Goal: Task Accomplishment & Management: Manage account settings

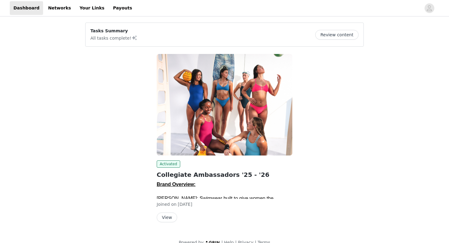
click at [172, 220] on button "View" at bounding box center [167, 218] width 20 height 10
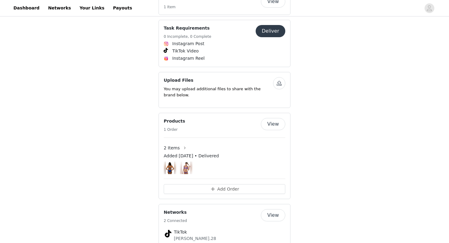
scroll to position [445, 0]
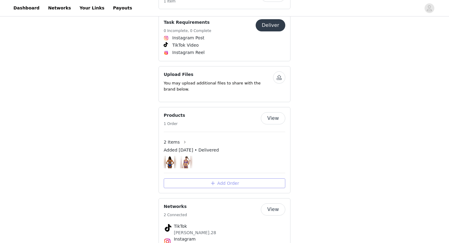
click at [189, 179] on button "Add Order" at bounding box center [224, 184] width 121 height 10
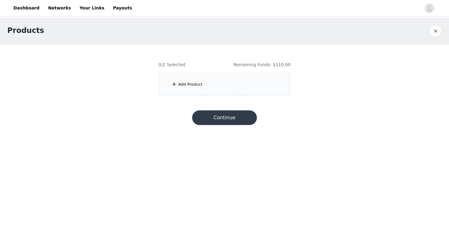
click at [188, 92] on div "Add Product" at bounding box center [224, 84] width 132 height 23
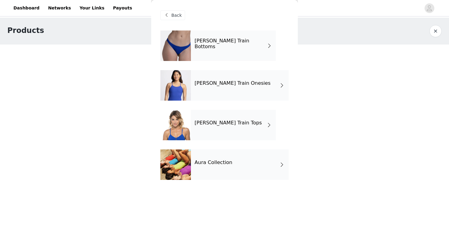
click at [246, 125] on div "JOLYN Train Tops" at bounding box center [233, 125] width 85 height 31
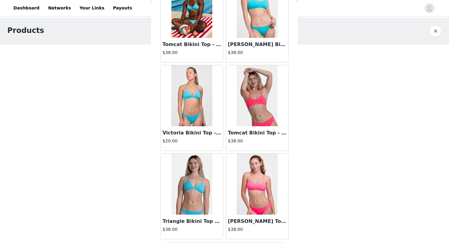
scroll to position [691, 0]
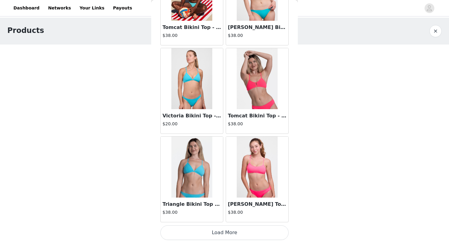
click at [215, 232] on button "Load More" at bounding box center [224, 233] width 128 height 15
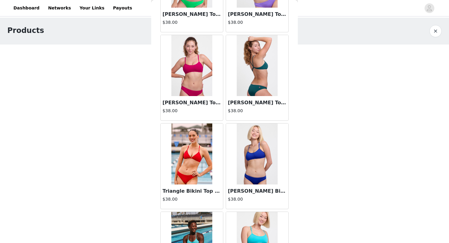
scroll to position [437, 0]
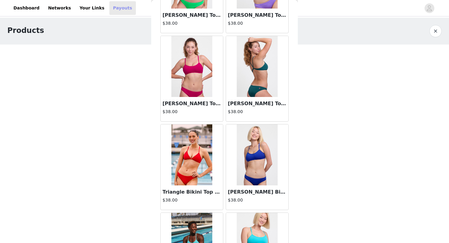
click at [114, 9] on link "Payouts" at bounding box center [122, 8] width 27 height 14
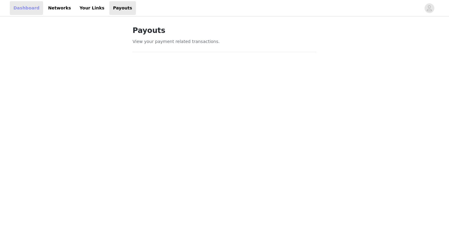
click at [29, 11] on link "Dashboard" at bounding box center [26, 8] width 33 height 14
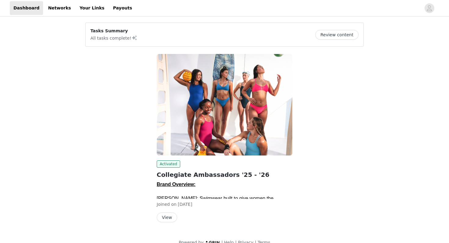
click at [197, 161] on div "Activated" at bounding box center [225, 164] width 136 height 7
click at [169, 214] on button "View" at bounding box center [167, 218] width 20 height 10
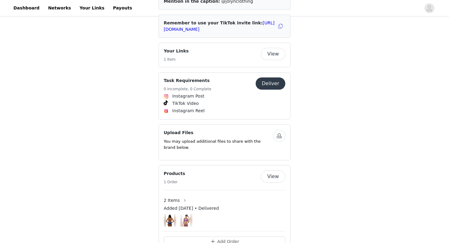
scroll to position [394, 0]
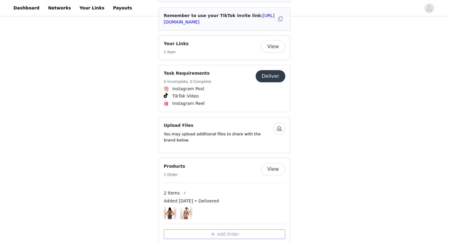
click at [205, 230] on button "Add Order" at bounding box center [224, 235] width 121 height 10
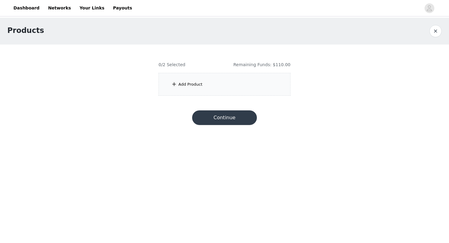
click at [214, 85] on div "Add Product" at bounding box center [224, 84] width 132 height 23
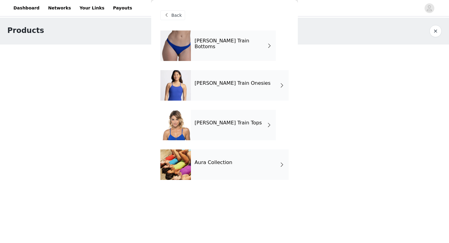
click at [278, 84] on div "JOLYN Train Onesies" at bounding box center [240, 85] width 98 height 31
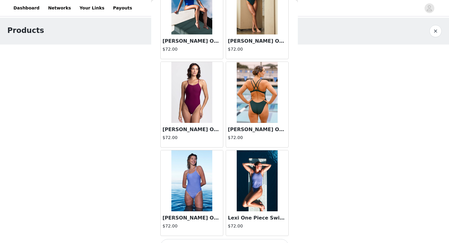
scroll to position [691, 0]
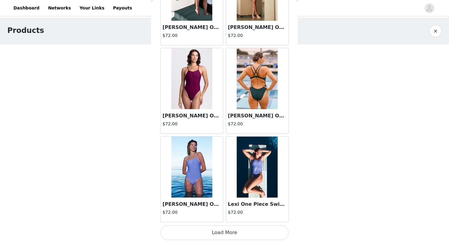
click at [226, 230] on button "Load More" at bounding box center [224, 233] width 128 height 15
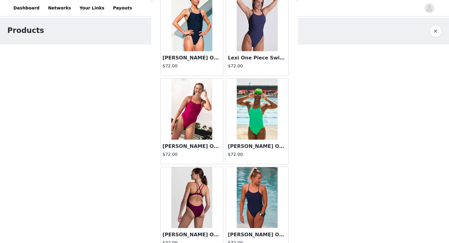
scroll to position [928, 0]
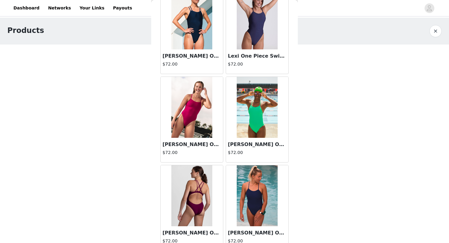
click at [189, 131] on img at bounding box center [191, 107] width 41 height 61
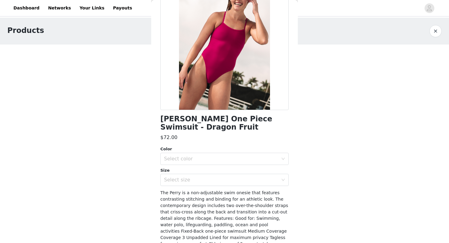
scroll to position [78, 0]
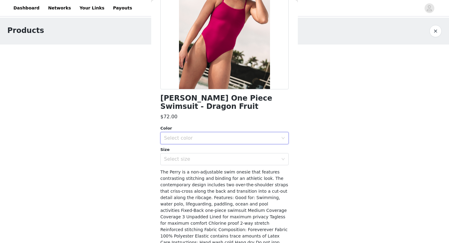
click at [185, 143] on div "Select color" at bounding box center [222, 138] width 117 height 12
click at [190, 118] on div "$72.00" at bounding box center [224, 116] width 128 height 7
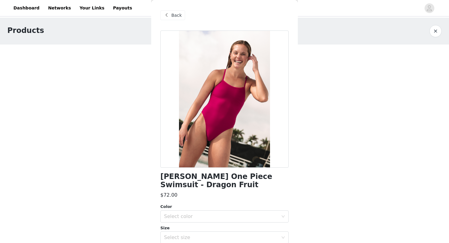
click at [168, 16] on span at bounding box center [166, 15] width 7 height 7
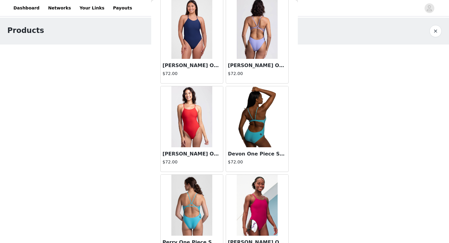
scroll to position [1576, 0]
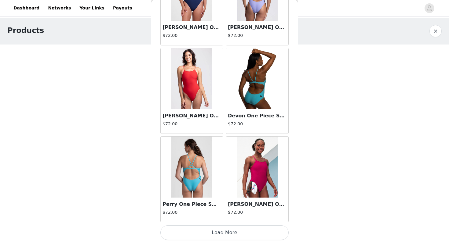
click at [204, 236] on button "Load More" at bounding box center [224, 233] width 128 height 15
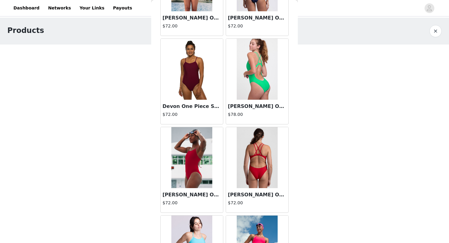
scroll to position [2030, 0]
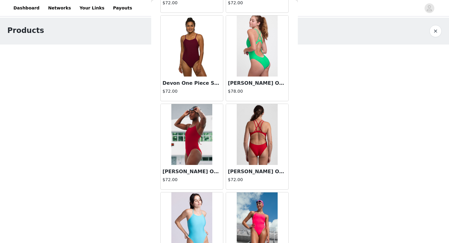
click at [256, 56] on img at bounding box center [257, 46] width 41 height 61
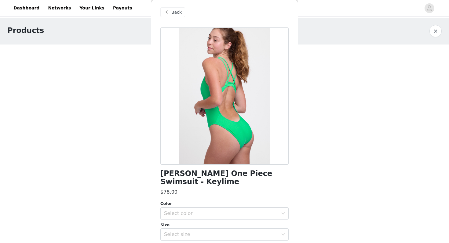
scroll to position [2, 0]
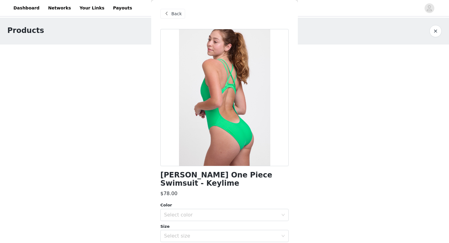
click at [174, 11] on span "Back" at bounding box center [176, 14] width 10 height 6
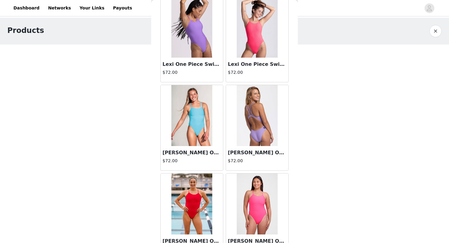
scroll to position [1268, 0]
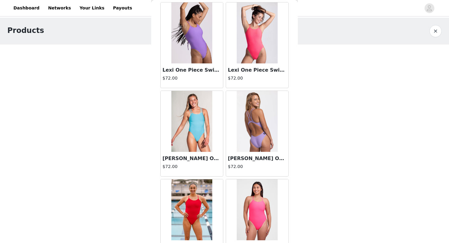
click at [194, 132] on img at bounding box center [191, 121] width 41 height 61
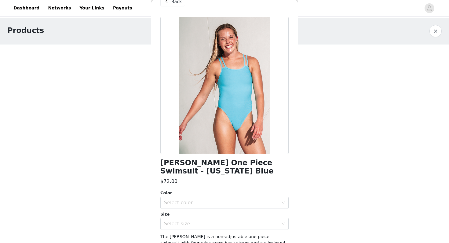
scroll to position [6, 0]
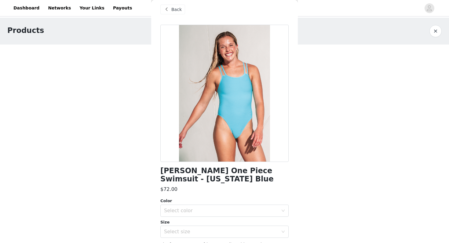
click at [180, 11] on span "Back" at bounding box center [176, 9] width 10 height 6
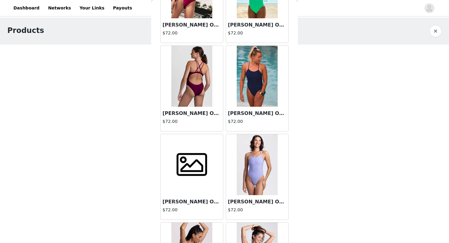
scroll to position [1050, 0]
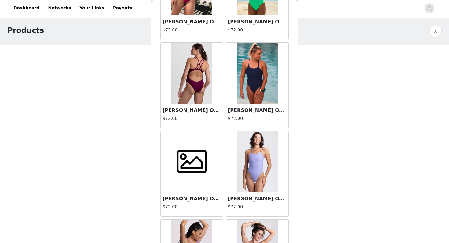
click at [191, 166] on span at bounding box center [192, 162] width 38 height 31
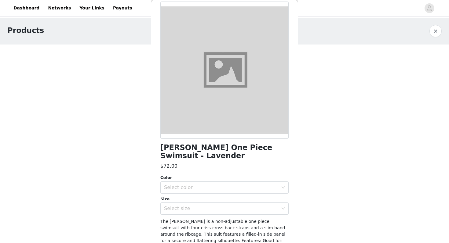
scroll to position [0, 0]
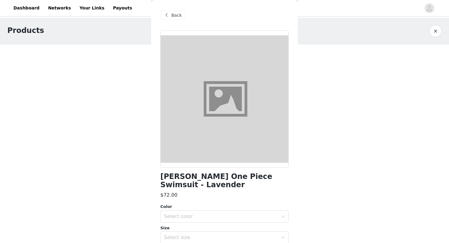
click at [171, 19] on div "Back" at bounding box center [172, 15] width 25 height 10
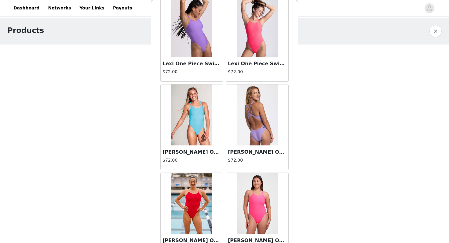
click at [193, 127] on img at bounding box center [191, 115] width 41 height 61
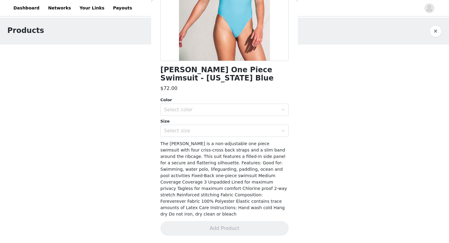
scroll to position [100, 0]
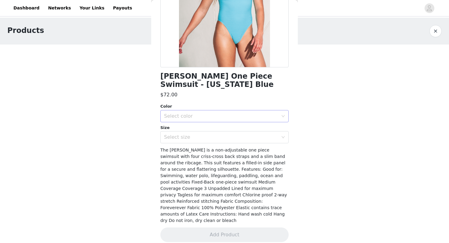
click at [193, 116] on div "Select color" at bounding box center [221, 116] width 114 height 6
click at [192, 130] on li "Hawaii Blue" at bounding box center [224, 130] width 128 height 10
click at [193, 136] on div "Select size" at bounding box center [221, 137] width 114 height 6
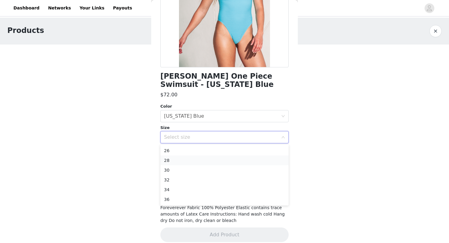
click at [186, 161] on li "28" at bounding box center [224, 161] width 128 height 10
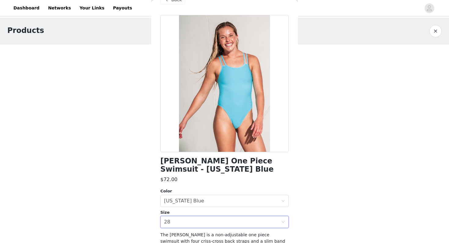
scroll to position [0, 0]
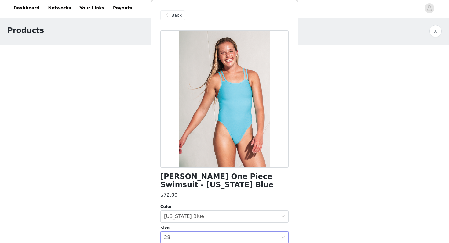
click at [172, 14] on span "Back" at bounding box center [176, 15] width 10 height 6
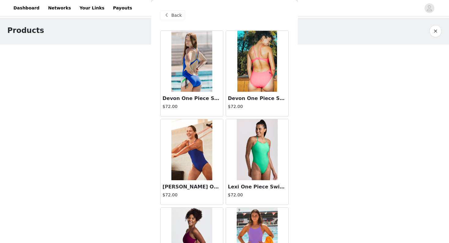
click at [166, 17] on span at bounding box center [166, 15] width 7 height 7
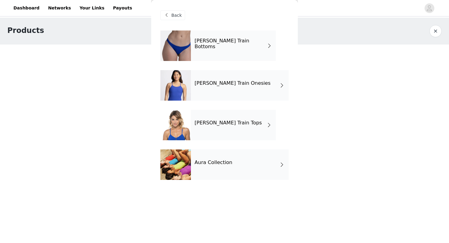
click at [226, 167] on div "Aura Collection" at bounding box center [240, 165] width 98 height 31
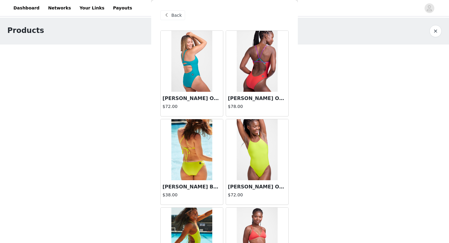
click at [249, 82] on img at bounding box center [257, 61] width 41 height 61
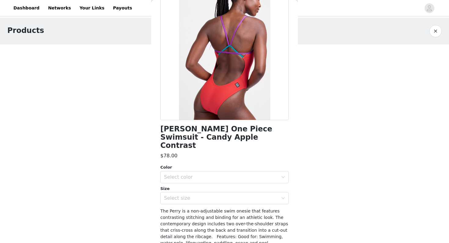
scroll to position [49, 0]
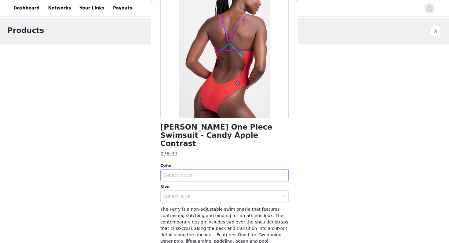
click at [190, 172] on div "Select color" at bounding box center [221, 175] width 114 height 6
click at [190, 178] on li "Candy Apple & Verbena & Dew" at bounding box center [224, 181] width 128 height 10
click at [190, 194] on div "Select size" at bounding box center [221, 197] width 114 height 6
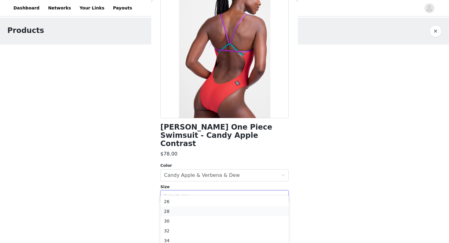
click at [182, 213] on li "28" at bounding box center [224, 212] width 128 height 10
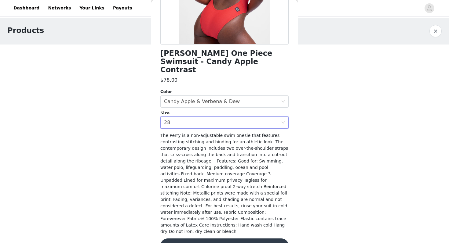
scroll to position [126, 0]
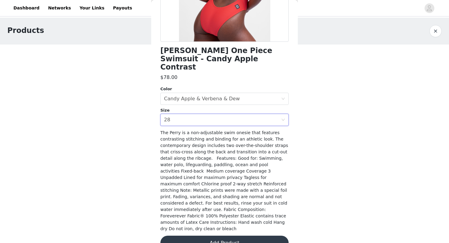
click at [195, 236] on button "Add Product" at bounding box center [224, 243] width 128 height 15
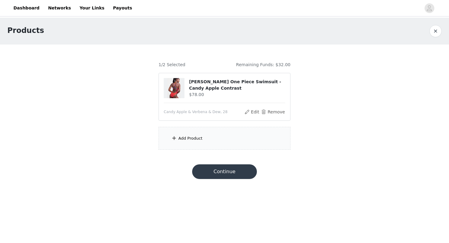
click at [192, 136] on div "Add Product" at bounding box center [190, 139] width 24 height 6
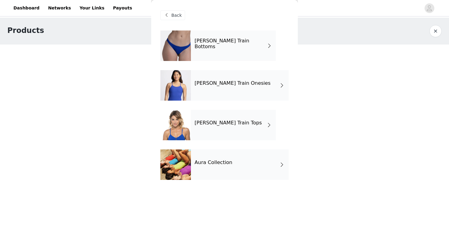
click at [232, 118] on div "JOLYN Train Tops" at bounding box center [233, 125] width 85 height 31
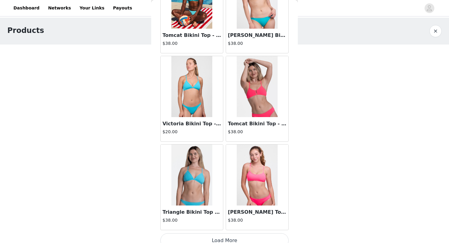
scroll to position [691, 0]
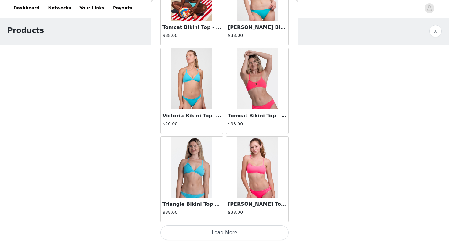
click at [205, 230] on button "Load More" at bounding box center [224, 233] width 128 height 15
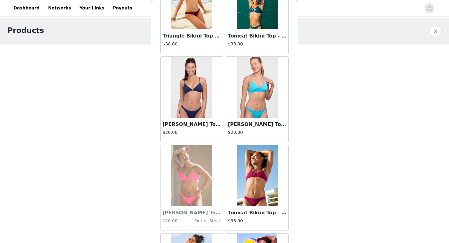
scroll to position [1391, 0]
click at [194, 187] on img at bounding box center [191, 175] width 41 height 61
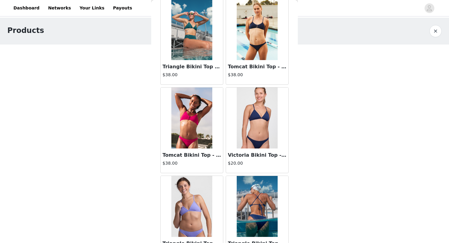
scroll to position [0, 0]
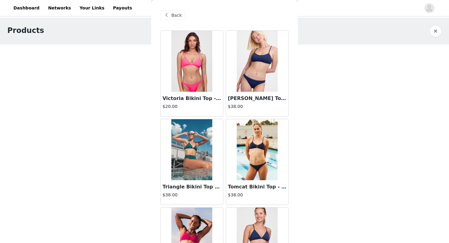
click at [171, 9] on div "Back" at bounding box center [224, 15] width 128 height 31
click at [172, 13] on span "Back" at bounding box center [176, 15] width 10 height 6
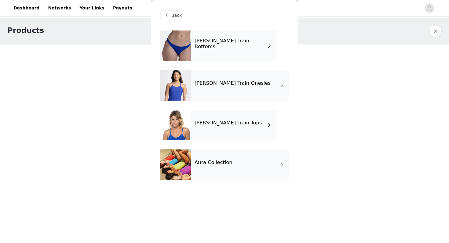
click at [231, 49] on div "JOLYN Train Bottoms" at bounding box center [233, 46] width 85 height 31
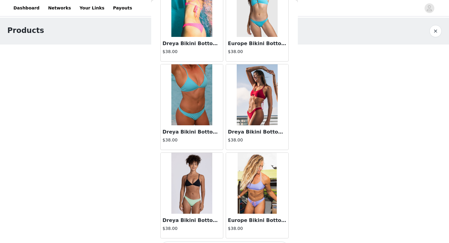
scroll to position [691, 0]
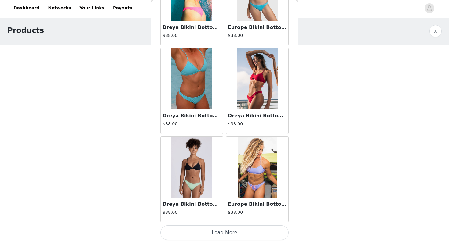
click at [213, 232] on button "Load More" at bounding box center [224, 233] width 128 height 15
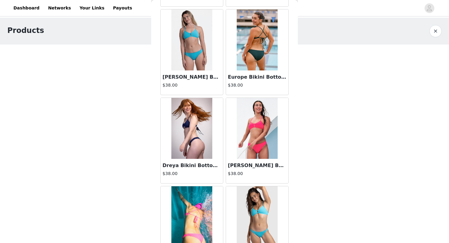
scroll to position [0, 0]
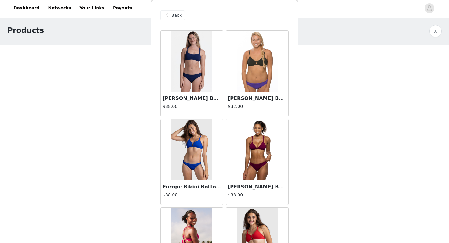
click at [177, 17] on span "Back" at bounding box center [176, 15] width 10 height 6
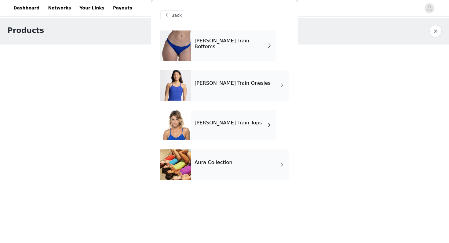
click at [225, 129] on div "JOLYN Train Tops" at bounding box center [233, 125] width 85 height 31
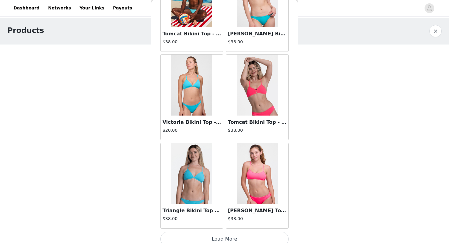
scroll to position [691, 0]
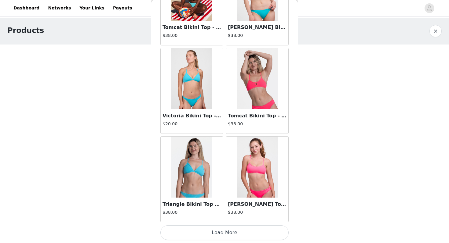
click at [224, 235] on button "Load More" at bounding box center [224, 233] width 128 height 15
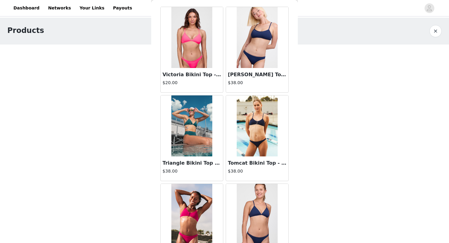
scroll to position [0, 0]
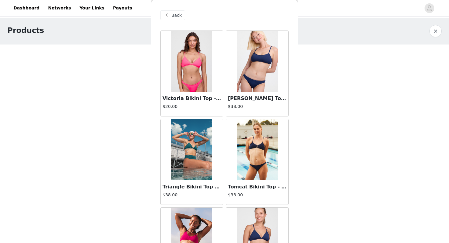
click at [175, 15] on span "Back" at bounding box center [176, 15] width 10 height 6
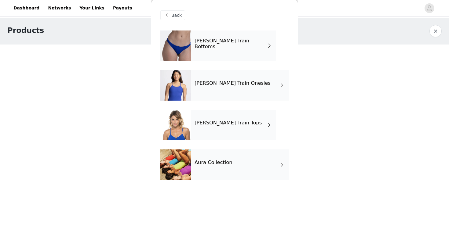
click at [174, 16] on span "Back" at bounding box center [176, 15] width 10 height 6
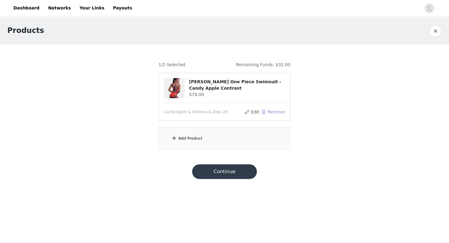
click at [268, 112] on button "Remove" at bounding box center [273, 111] width 24 height 7
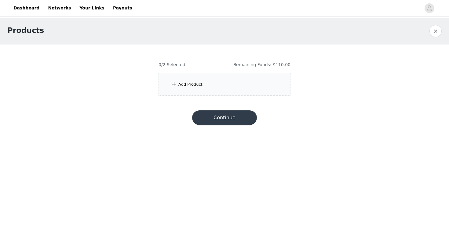
click at [224, 81] on div "Add Product" at bounding box center [224, 84] width 132 height 23
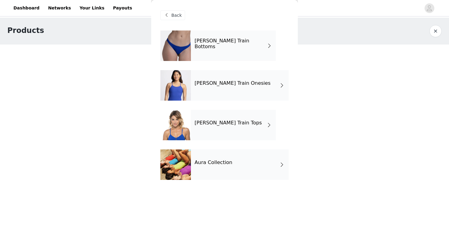
click at [234, 167] on div "Aura Collection" at bounding box center [240, 165] width 98 height 31
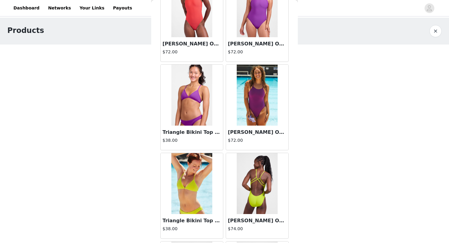
scroll to position [319, 0]
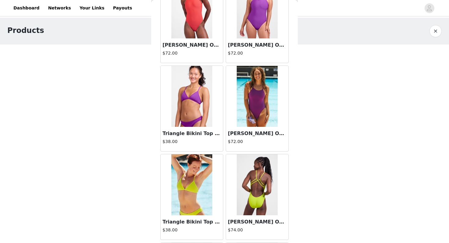
click at [248, 111] on img at bounding box center [257, 96] width 41 height 61
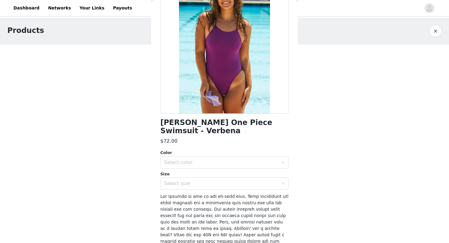
scroll to position [55, 0]
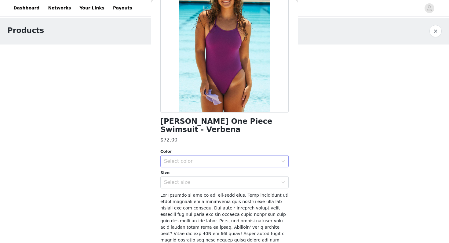
click at [208, 160] on div "Select color" at bounding box center [221, 161] width 114 height 6
click at [196, 174] on li "Verbena" at bounding box center [224, 175] width 128 height 10
click at [194, 180] on div "Select size" at bounding box center [221, 182] width 114 height 6
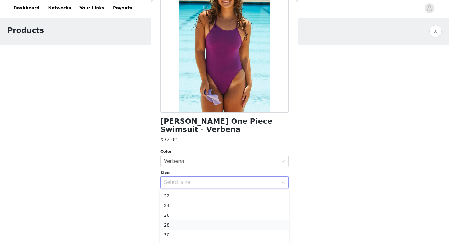
click at [183, 225] on li "28" at bounding box center [224, 225] width 128 height 10
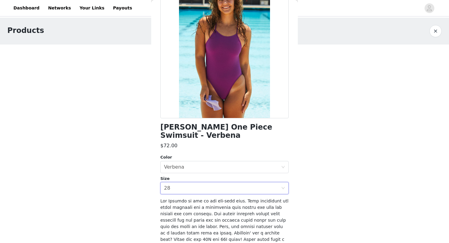
scroll to position [0, 0]
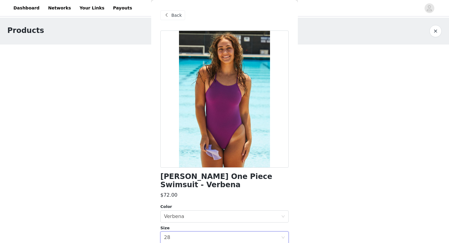
click at [171, 16] on div "Back" at bounding box center [172, 15] width 25 height 10
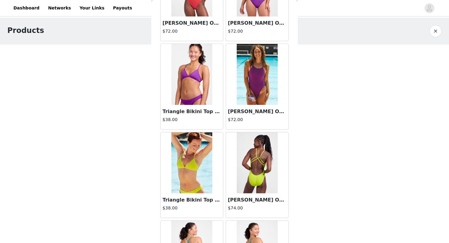
click at [261, 86] on img at bounding box center [257, 74] width 41 height 61
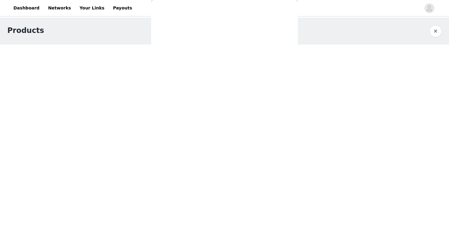
scroll to position [152, 0]
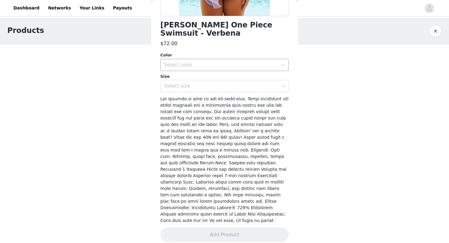
click at [241, 59] on div "Select color" at bounding box center [222, 65] width 117 height 12
click at [226, 76] on li "Verbena" at bounding box center [224, 79] width 128 height 10
click at [223, 85] on div "Select size" at bounding box center [221, 86] width 114 height 6
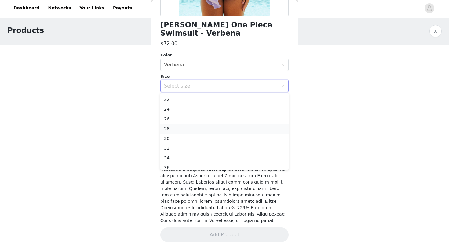
click at [205, 126] on li "28" at bounding box center [224, 129] width 128 height 10
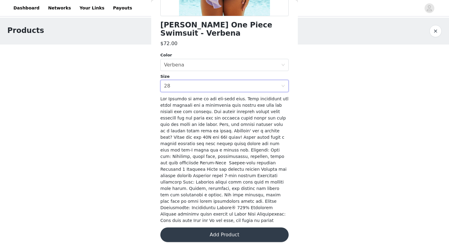
click at [232, 228] on button "Add Product" at bounding box center [224, 235] width 128 height 15
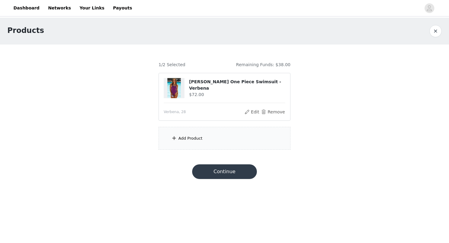
click at [225, 141] on div "Add Product" at bounding box center [224, 138] width 132 height 23
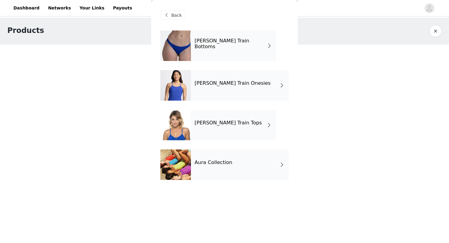
click at [226, 172] on div "Aura Collection" at bounding box center [240, 165] width 98 height 31
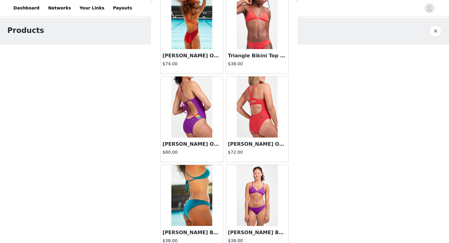
scroll to position [691, 0]
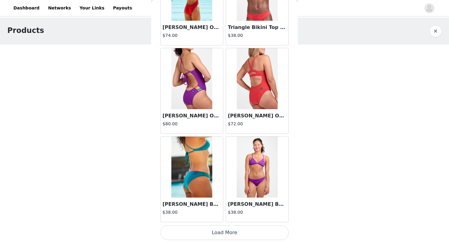
click at [218, 229] on button "Load More" at bounding box center [224, 233] width 128 height 15
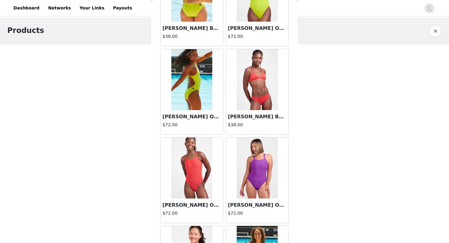
scroll to position [0, 0]
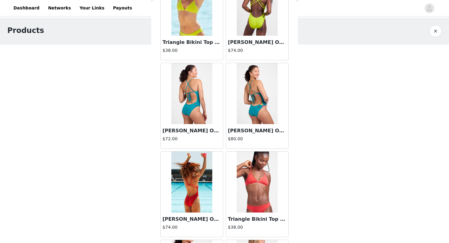
click at [260, 194] on img at bounding box center [257, 182] width 41 height 61
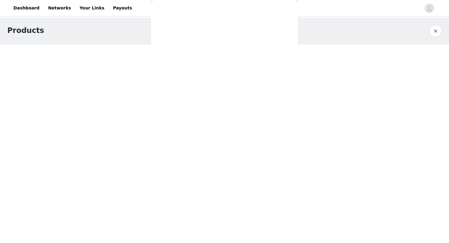
scroll to position [156, 0]
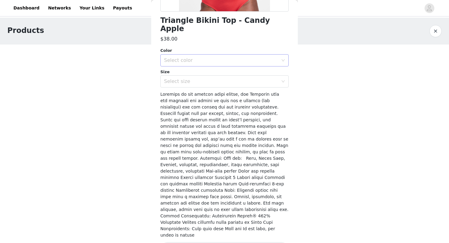
click at [237, 57] on div "Select color" at bounding box center [221, 60] width 114 height 6
click at [234, 65] on li "Candy Apple" at bounding box center [224, 66] width 128 height 10
click at [233, 78] on div "Select size" at bounding box center [221, 81] width 114 height 6
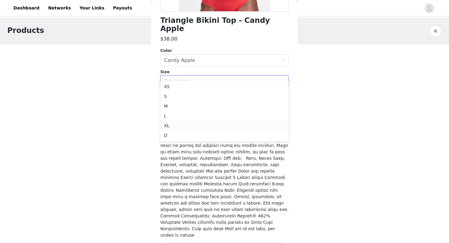
click at [215, 123] on li "XL" at bounding box center [224, 126] width 128 height 10
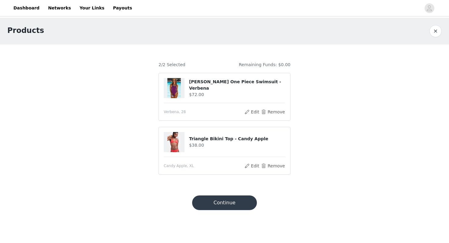
click at [225, 202] on button "Continue" at bounding box center [224, 203] width 65 height 15
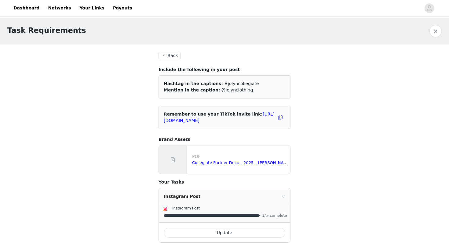
click at [168, 57] on button "Back" at bounding box center [169, 55] width 22 height 7
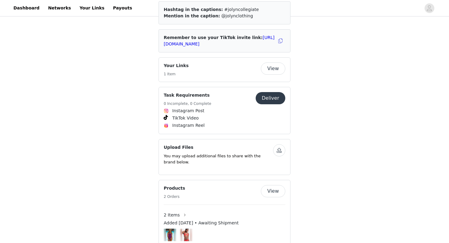
scroll to position [397, 0]
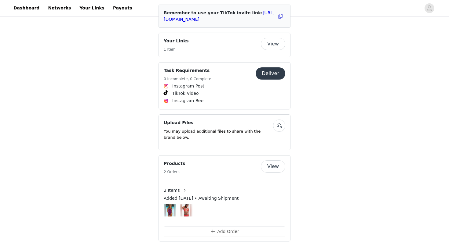
click at [215, 195] on div "Added [DATE] • Awaiting Shipment" at bounding box center [224, 199] width 121 height 9
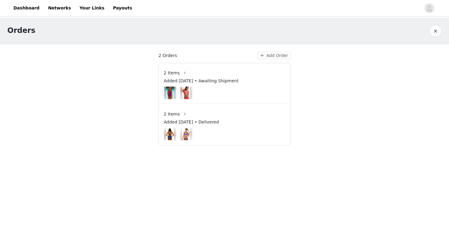
click at [218, 87] on div at bounding box center [224, 93] width 121 height 13
click at [185, 77] on button "button" at bounding box center [185, 73] width 10 height 10
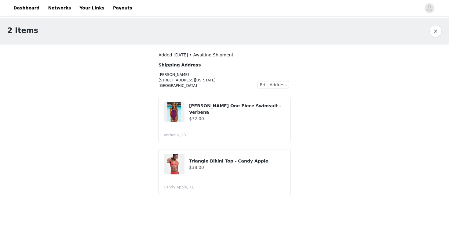
click at [205, 120] on div "Brandon One Piece Swimsuit - Verbena $72.00" at bounding box center [224, 112] width 121 height 20
click at [205, 110] on h4 "[PERSON_NAME] One Piece Swimsuit - Verbena" at bounding box center [237, 109] width 96 height 13
click at [234, 134] on div "Verbena, 28" at bounding box center [224, 134] width 121 height 5
click at [202, 154] on div "Triangle Bikini Top - Candy Apple $38.00" at bounding box center [224, 164] width 121 height 20
click at [203, 159] on h4 "Triangle Bikini Top - Candy Apple" at bounding box center [237, 161] width 96 height 6
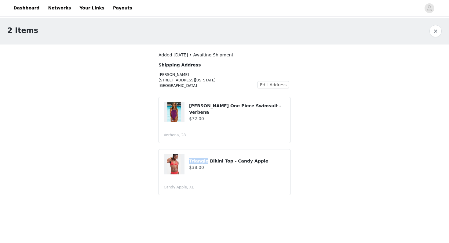
click at [203, 159] on h4 "Triangle Bikini Top - Candy Apple" at bounding box center [237, 161] width 96 height 6
click at [202, 149] on article "Triangle Bikini Top - Candy Apple $38.00 Candy Apple, XL" at bounding box center [224, 172] width 132 height 46
click at [203, 109] on h4 "[PERSON_NAME] One Piece Swimsuit - Verbena" at bounding box center [237, 109] width 96 height 13
click at [433, 30] on button "button" at bounding box center [435, 31] width 12 height 12
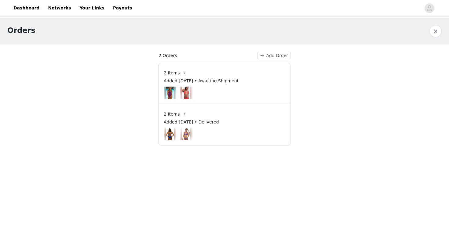
click at [174, 75] on span "2 Items" at bounding box center [172, 73] width 16 height 6
click at [183, 73] on button "button" at bounding box center [185, 73] width 10 height 10
click at [432, 33] on button "button" at bounding box center [435, 31] width 12 height 12
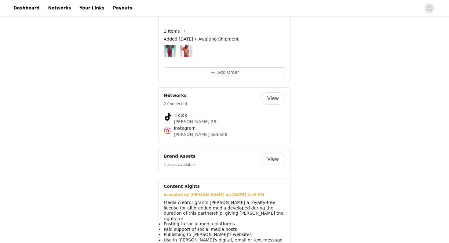
scroll to position [556, 0]
click at [273, 153] on button "View" at bounding box center [273, 159] width 24 height 12
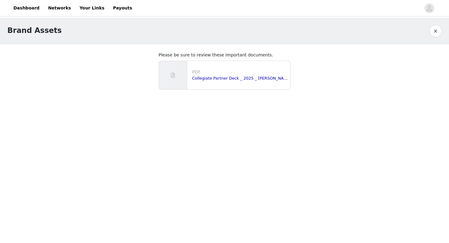
click at [436, 38] on div "Brand Assets" at bounding box center [224, 31] width 449 height 27
click at [435, 32] on button "button" at bounding box center [435, 31] width 12 height 12
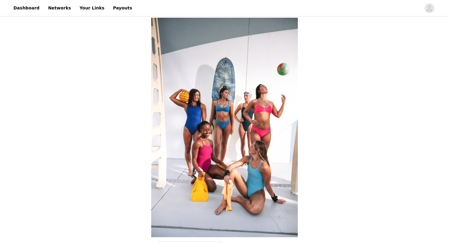
scroll to position [2, 0]
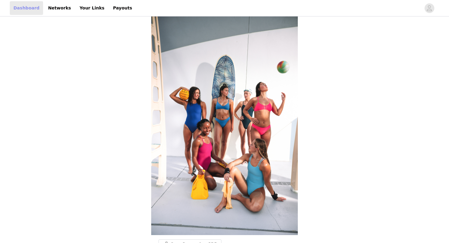
click at [28, 11] on link "Dashboard" at bounding box center [26, 8] width 33 height 14
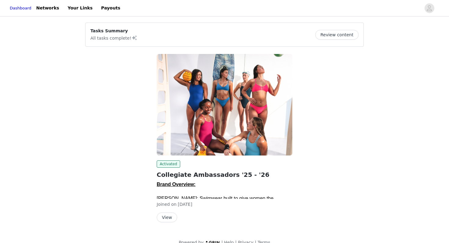
click at [326, 35] on button "Review content" at bounding box center [336, 35] width 43 height 10
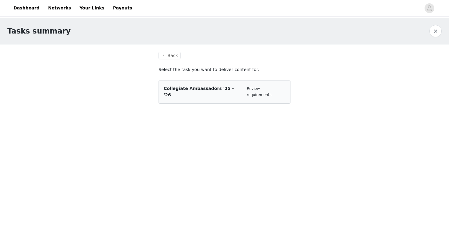
click at [247, 91] on div "Collegiate Ambassadors '25 - '26 Review requirements" at bounding box center [224, 91] width 121 height 13
click at [263, 91] on link "Review requirements" at bounding box center [259, 92] width 24 height 10
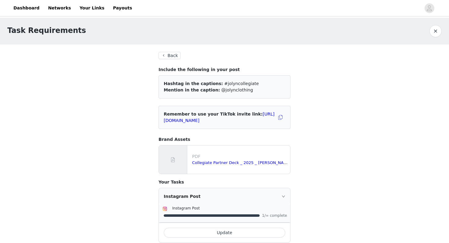
click at [165, 55] on button "Back" at bounding box center [169, 55] width 22 height 7
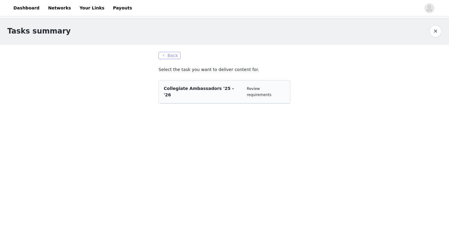
click at [165, 55] on button "Back" at bounding box center [169, 55] width 22 height 7
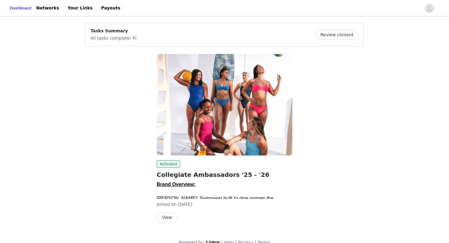
scroll to position [10, 0]
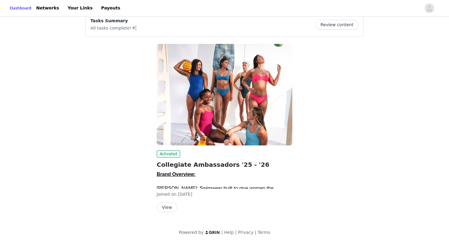
click at [171, 208] on button "View" at bounding box center [167, 208] width 20 height 10
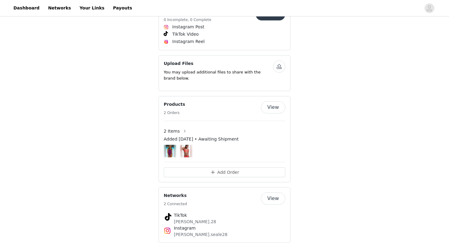
scroll to position [459, 0]
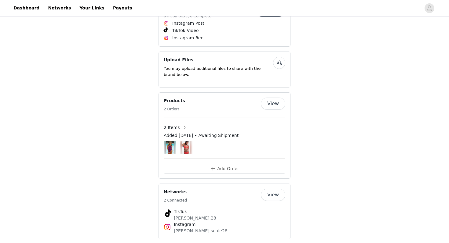
click at [208, 132] on div "Added [DATE] • Awaiting Shipment" at bounding box center [224, 136] width 121 height 9
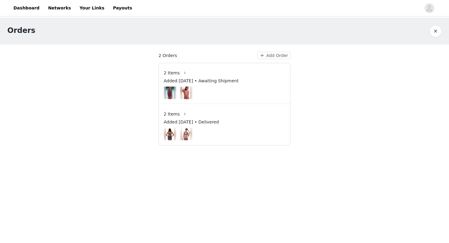
click at [201, 81] on span "Added [DATE] • Awaiting Shipment" at bounding box center [201, 81] width 75 height 6
click at [181, 74] on button "button" at bounding box center [185, 73] width 10 height 10
